Goal: Task Accomplishment & Management: Manage account settings

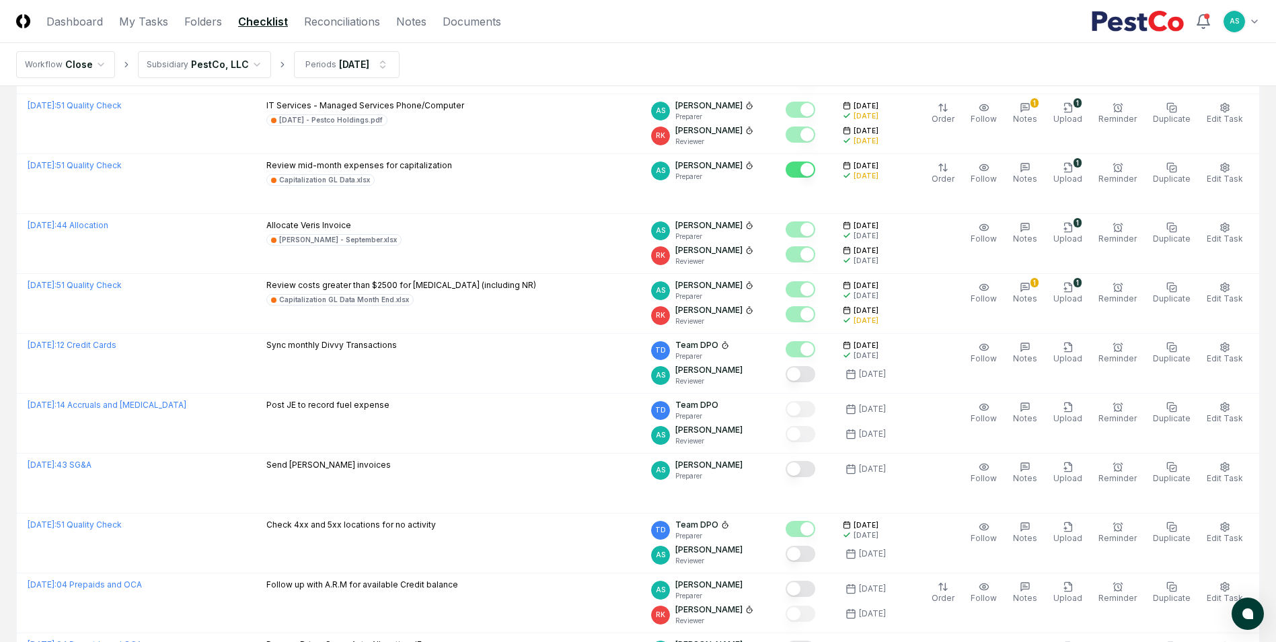
scroll to position [67, 0]
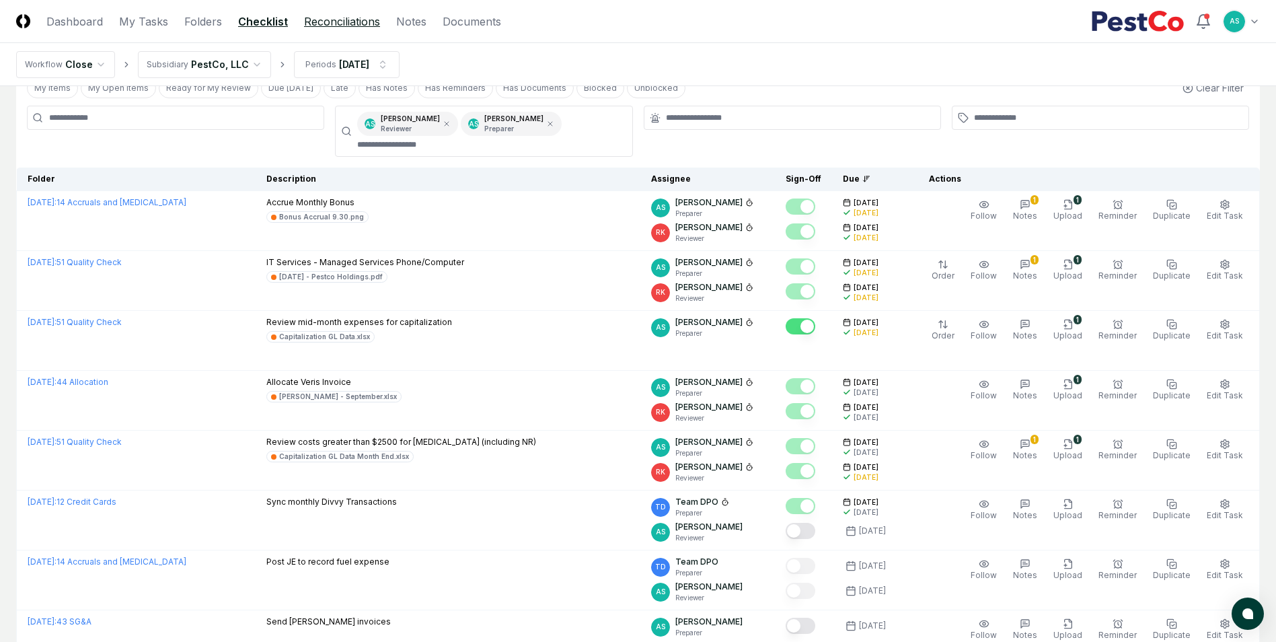
click at [336, 22] on link "Reconciliations" at bounding box center [342, 21] width 76 height 16
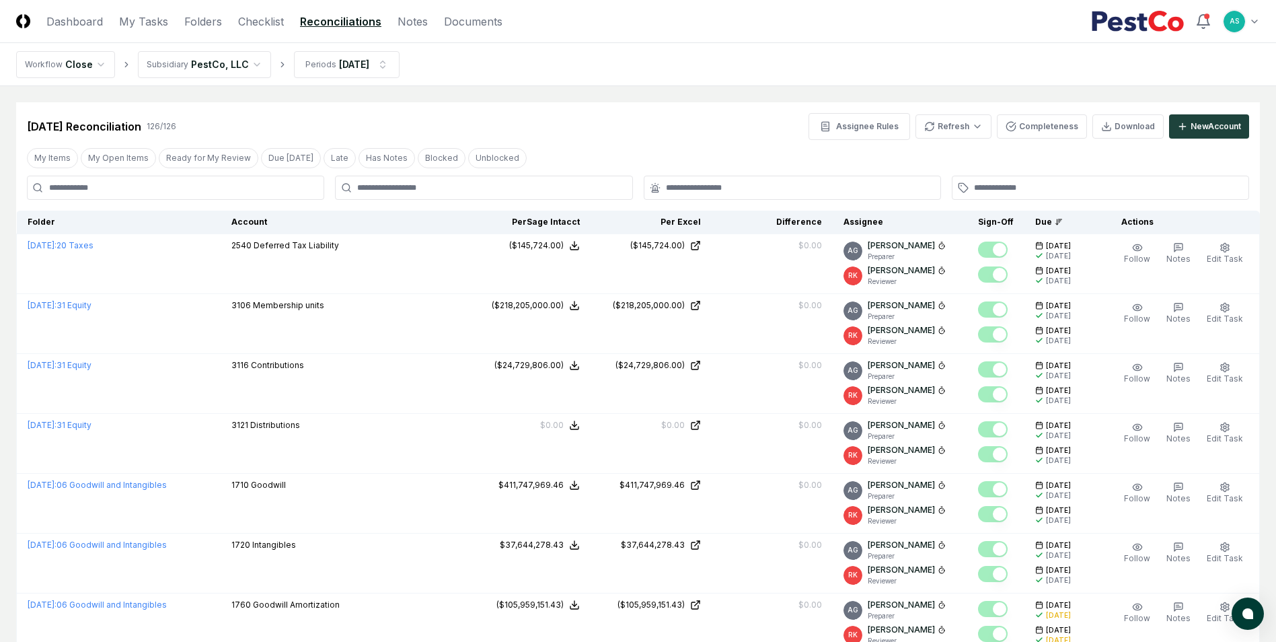
click at [434, 183] on div at bounding box center [483, 188] width 297 height 24
click at [439, 196] on div at bounding box center [483, 188] width 297 height 24
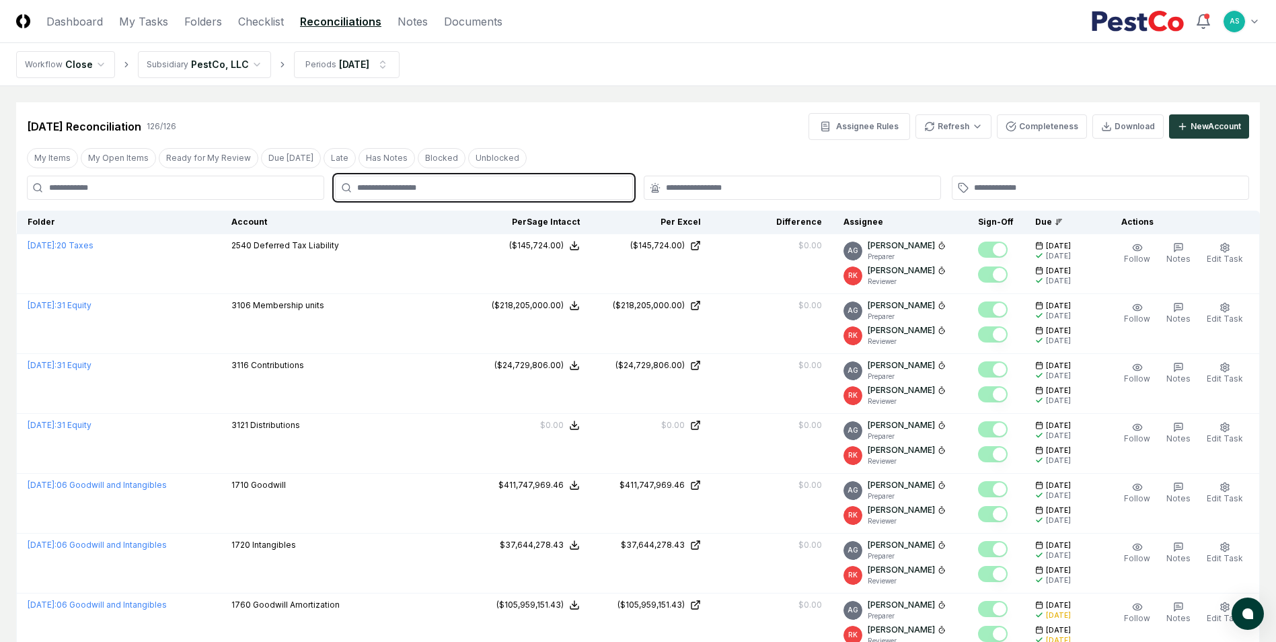
click at [446, 183] on input "text" at bounding box center [490, 188] width 266 height 12
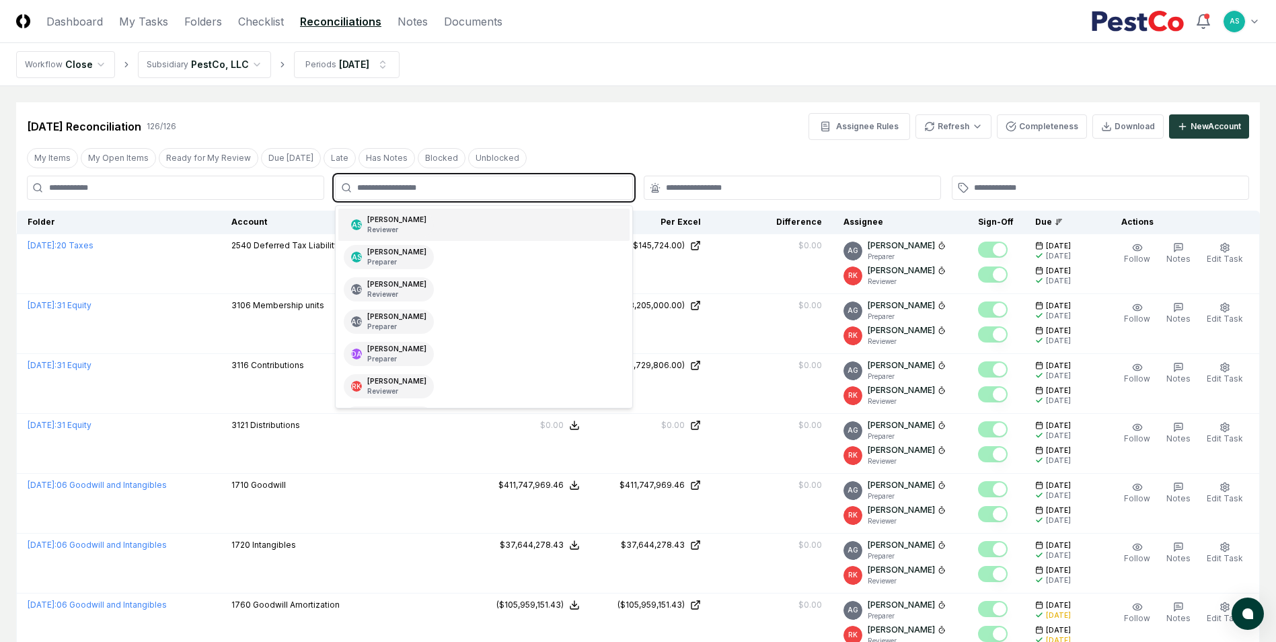
click at [430, 227] on div "AS [PERSON_NAME] Reviewer" at bounding box center [483, 224] width 291 height 32
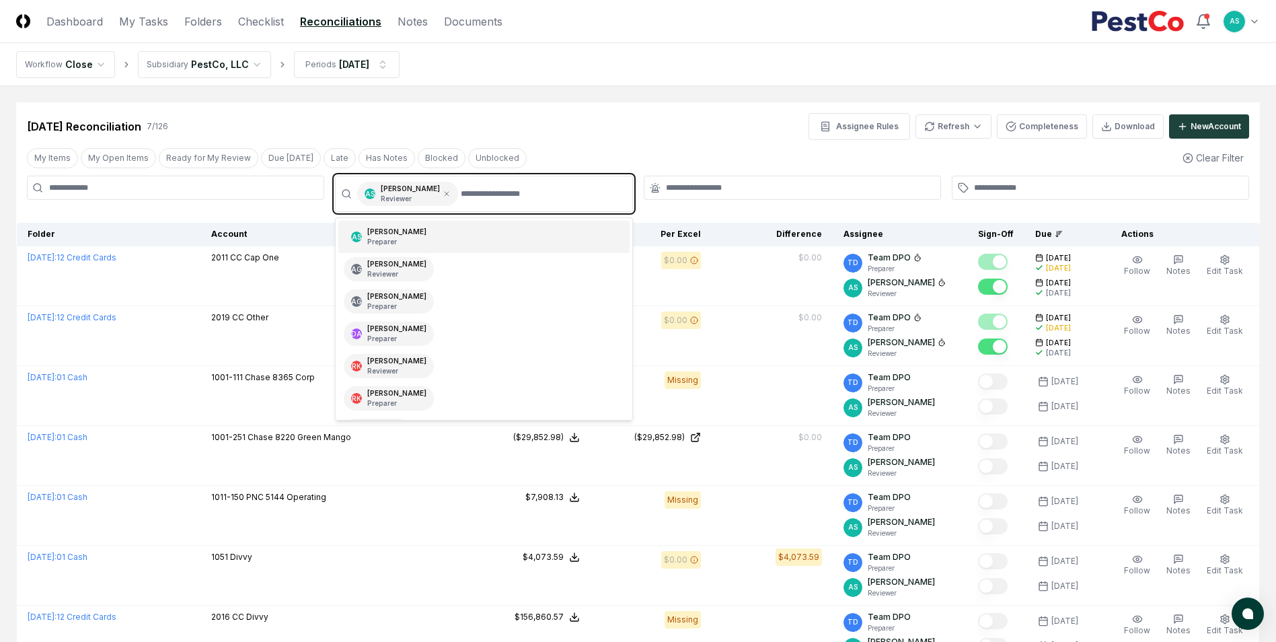
click at [402, 241] on p "Preparer" at bounding box center [396, 242] width 59 height 10
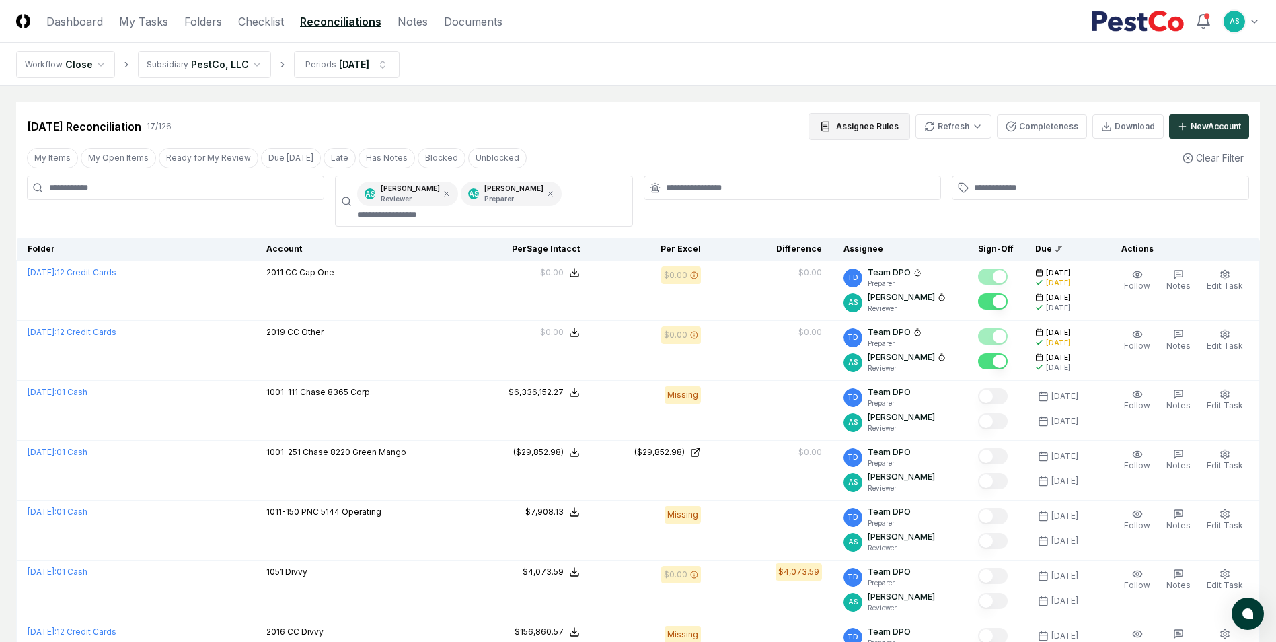
click at [819, 128] on button "Assignee Rules" at bounding box center [859, 126] width 102 height 27
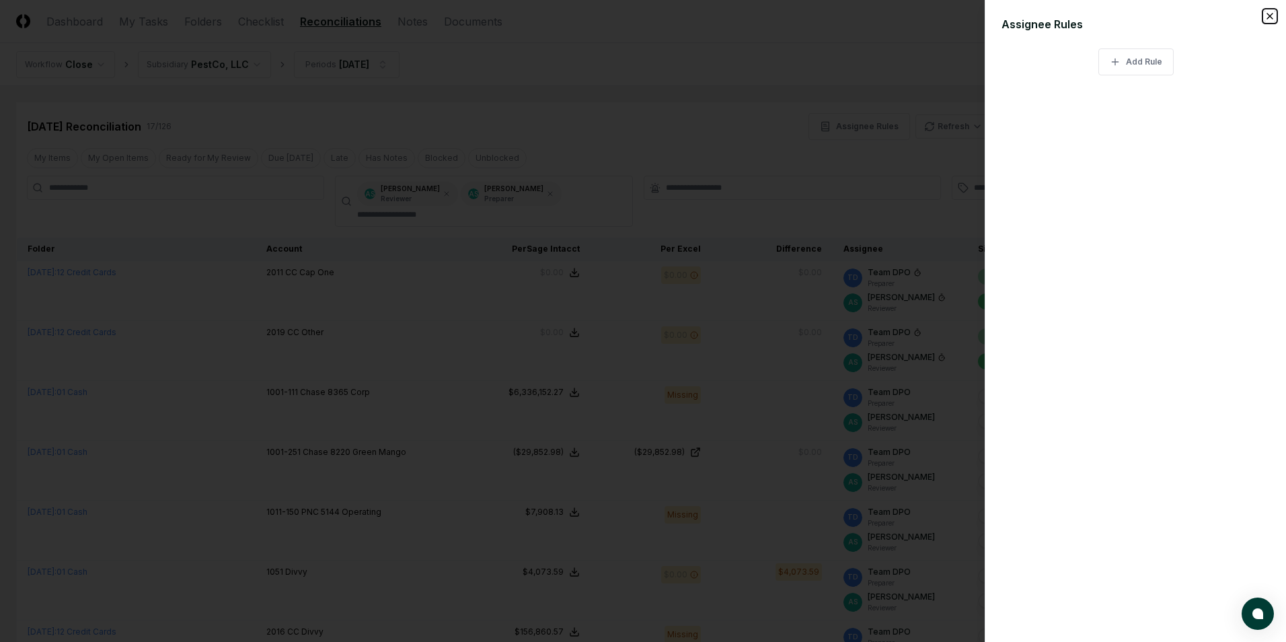
click at [1265, 20] on icon "button" at bounding box center [1269, 16] width 11 height 11
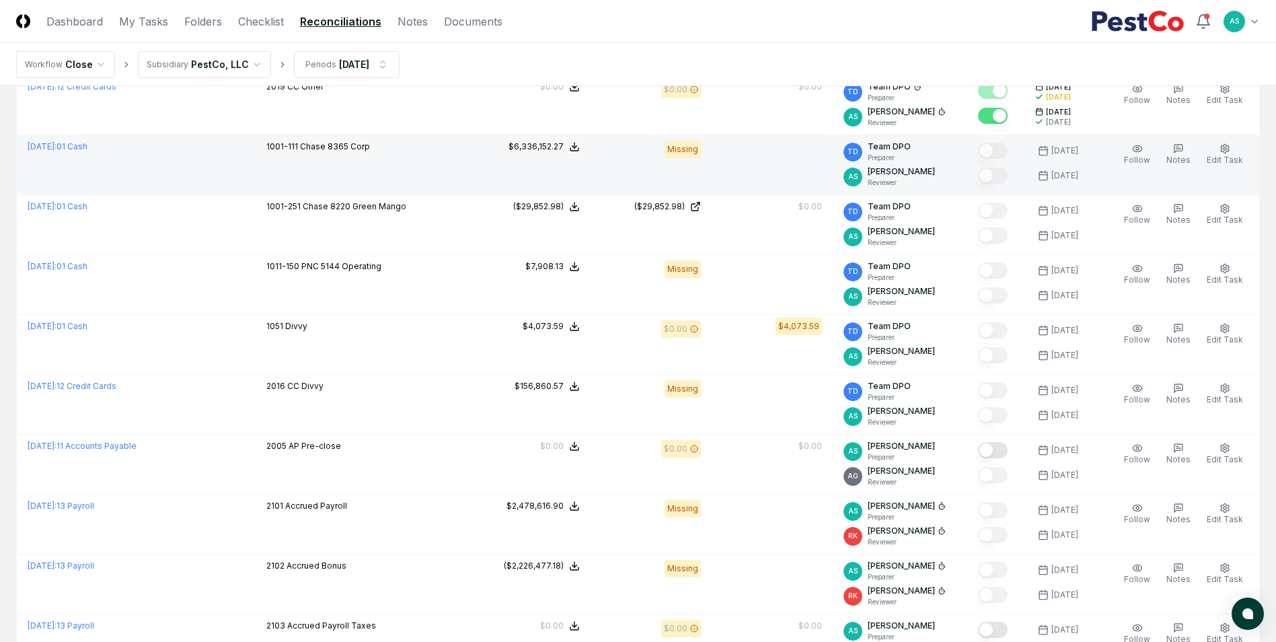
scroll to position [269, 0]
